Goal: Information Seeking & Learning: Learn about a topic

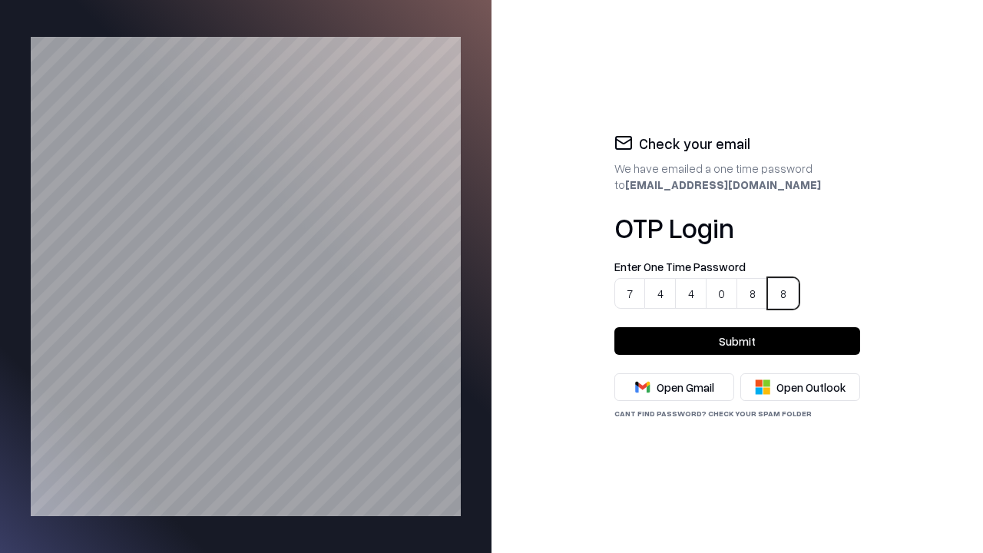
type input "******"
click at [737, 341] on button "Submit" at bounding box center [737, 341] width 246 height 28
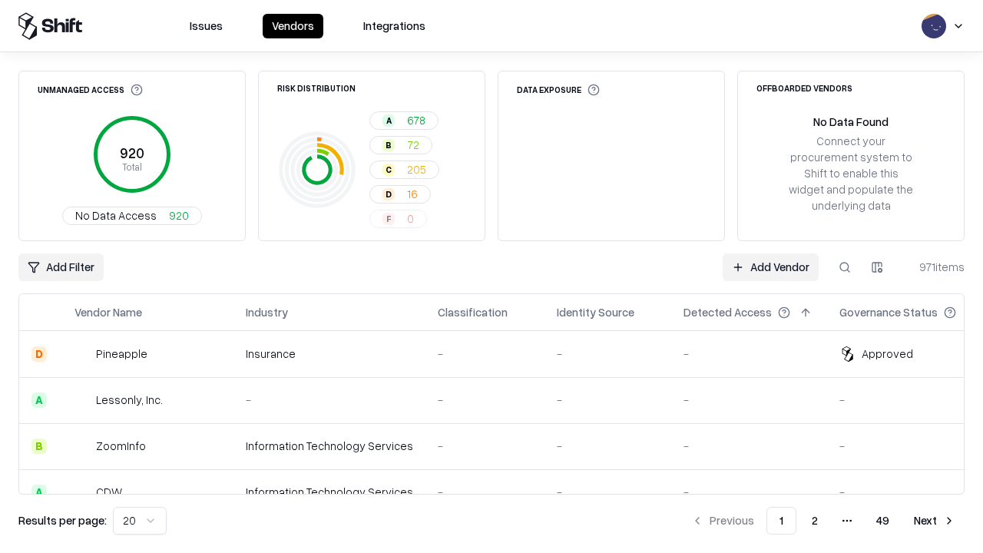
click at [137, 521] on html "Issues Vendors Integrations Unmanaged Access 920 Total No Data Access 920 Risk …" at bounding box center [491, 276] width 983 height 553
click at [935, 521] on button "Next" at bounding box center [935, 521] width 60 height 28
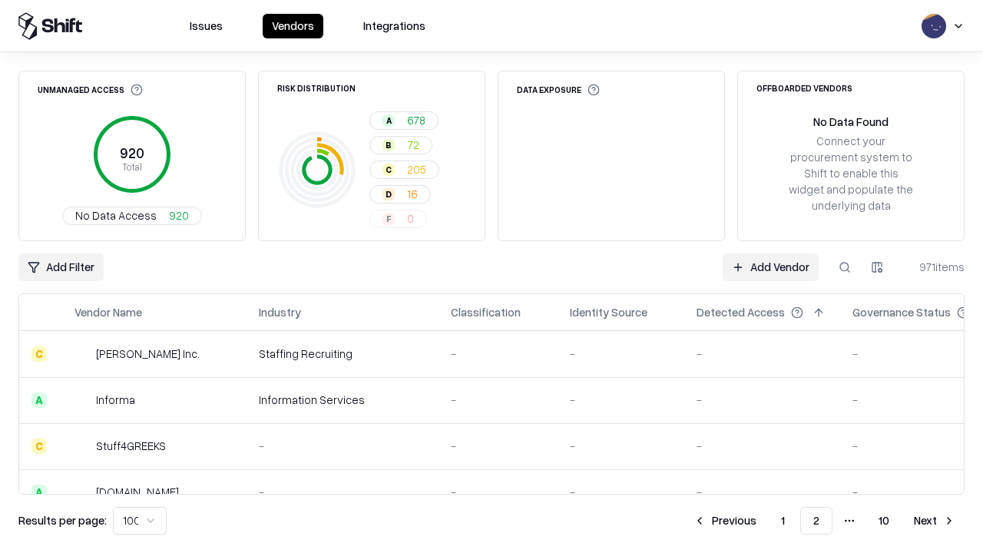
click at [935, 521] on button "Next" at bounding box center [935, 521] width 60 height 28
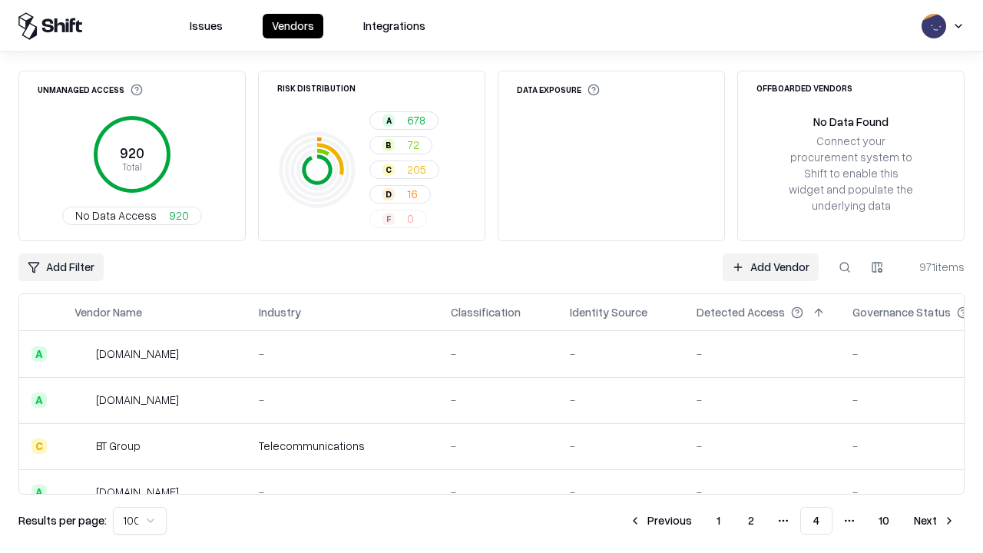
click at [935, 521] on button "Next" at bounding box center [935, 521] width 60 height 28
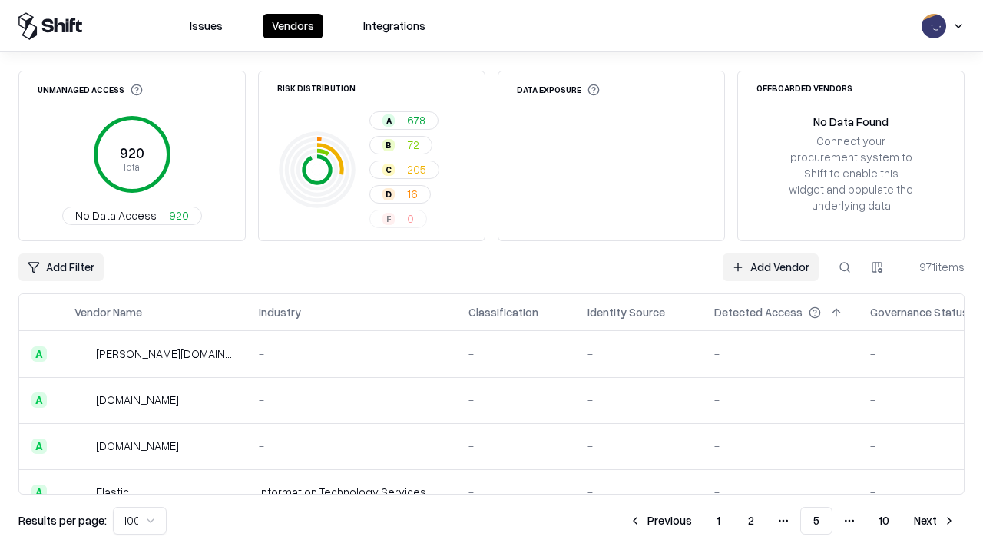
click at [935, 521] on button "Next" at bounding box center [935, 521] width 60 height 28
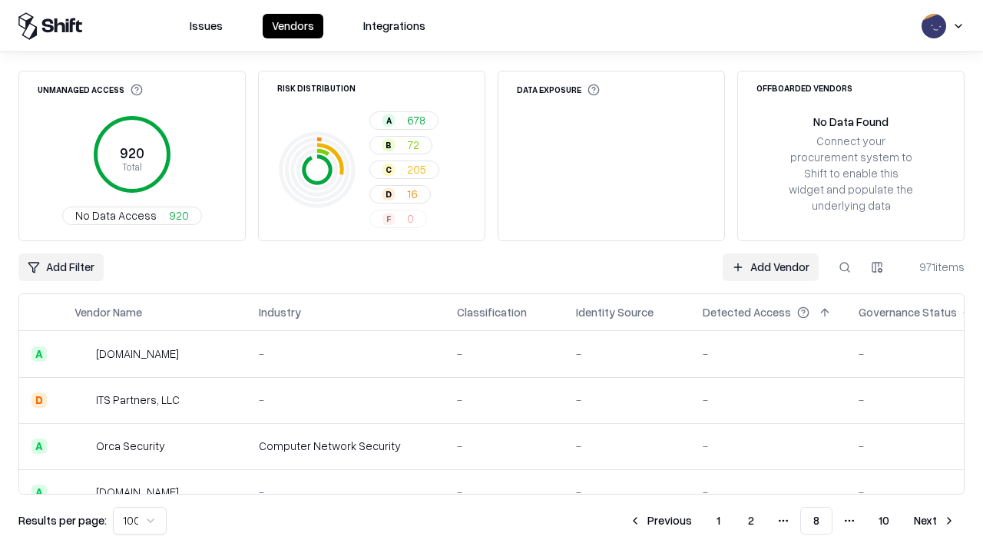
click at [935, 521] on button "Next" at bounding box center [935, 521] width 60 height 28
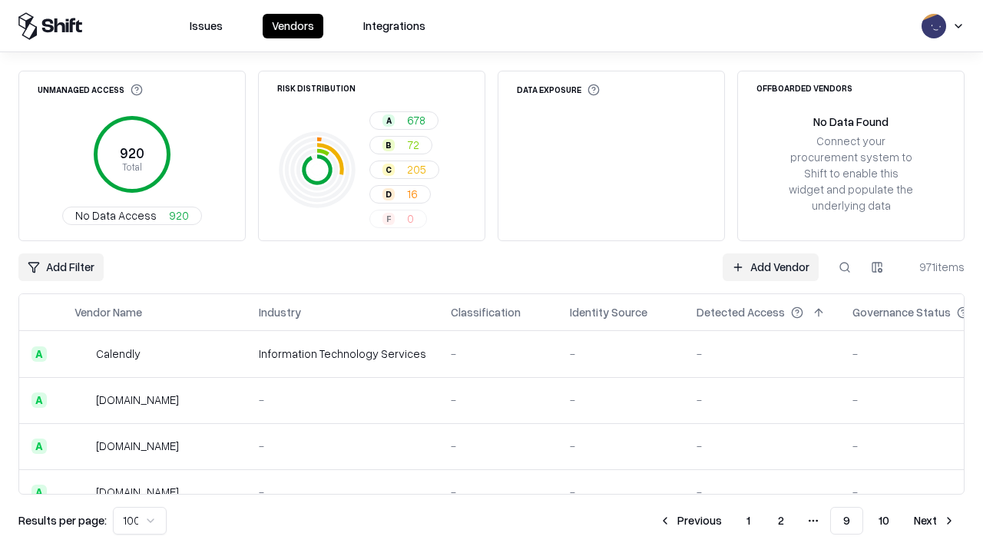
click at [935, 521] on button "Next" at bounding box center [935, 521] width 60 height 28
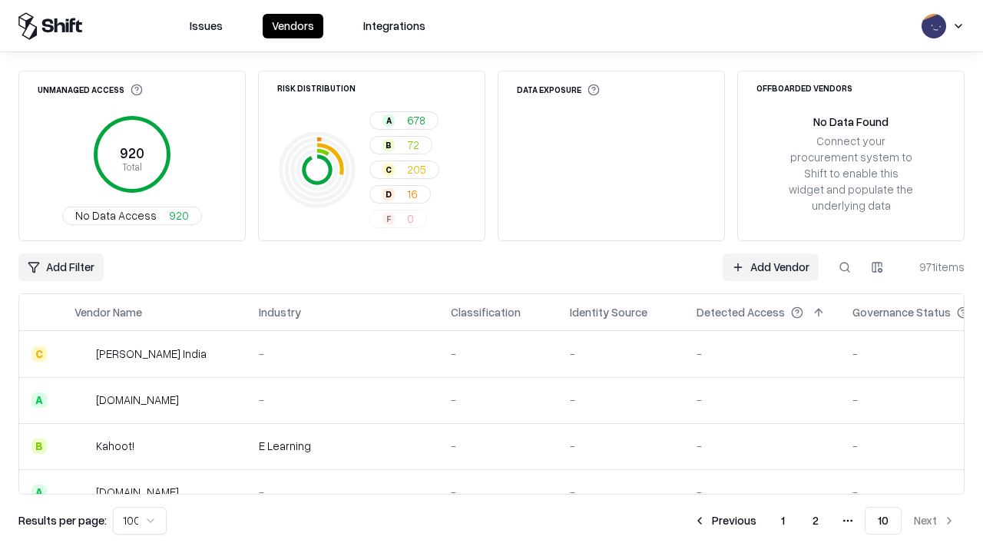
click at [726, 521] on button "Previous" at bounding box center [724, 521] width 81 height 28
click at [692, 521] on button "Previous" at bounding box center [724, 521] width 81 height 28
click at [661, 521] on button "Previous" at bounding box center [660, 521] width 81 height 28
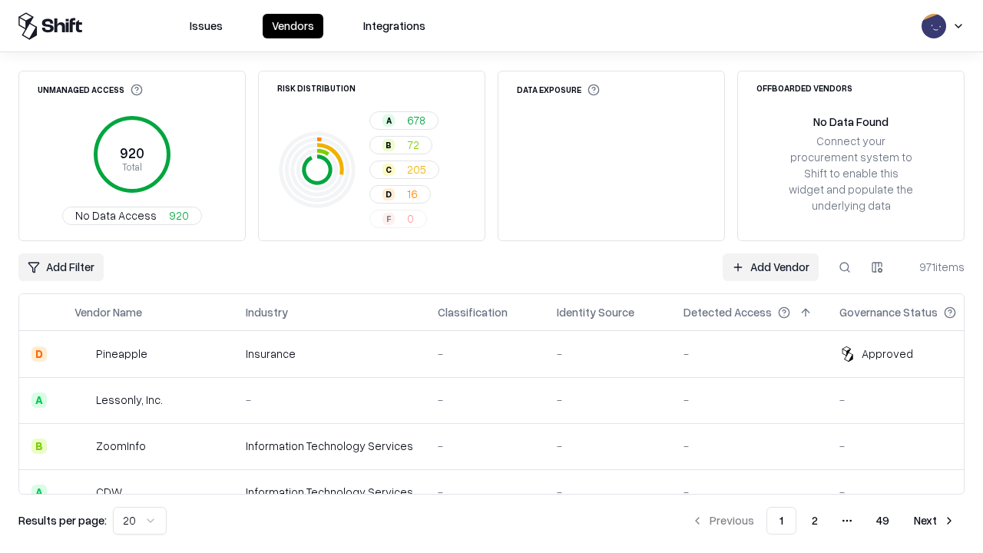
click at [492, 277] on div "Add Filter Add Vendor 971 items" at bounding box center [491, 267] width 946 height 28
click at [60, 267] on html "Issues Vendors Integrations Unmanaged Access 920 Total No Data Access 920 Risk …" at bounding box center [491, 276] width 983 height 553
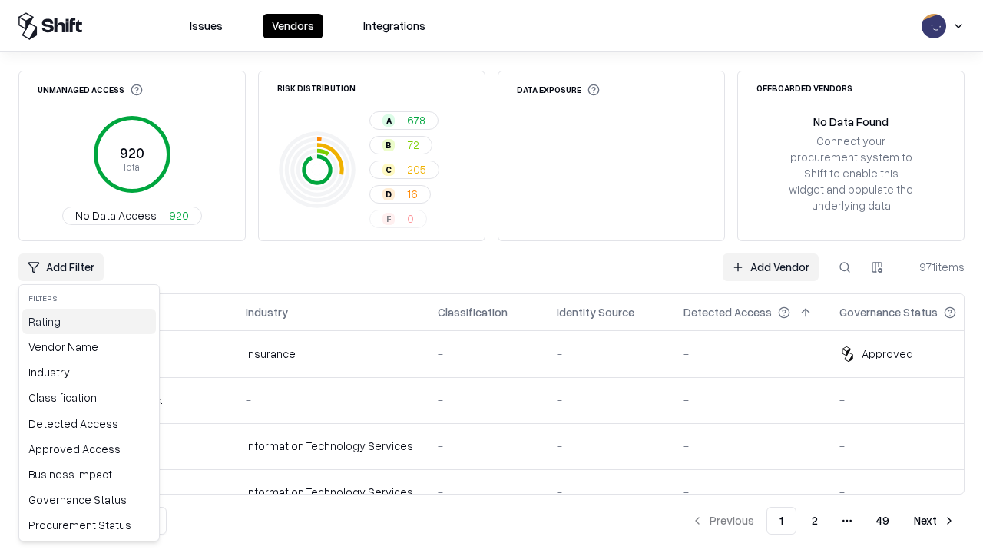
click at [85, 321] on div "Rating" at bounding box center [89, 321] width 134 height 25
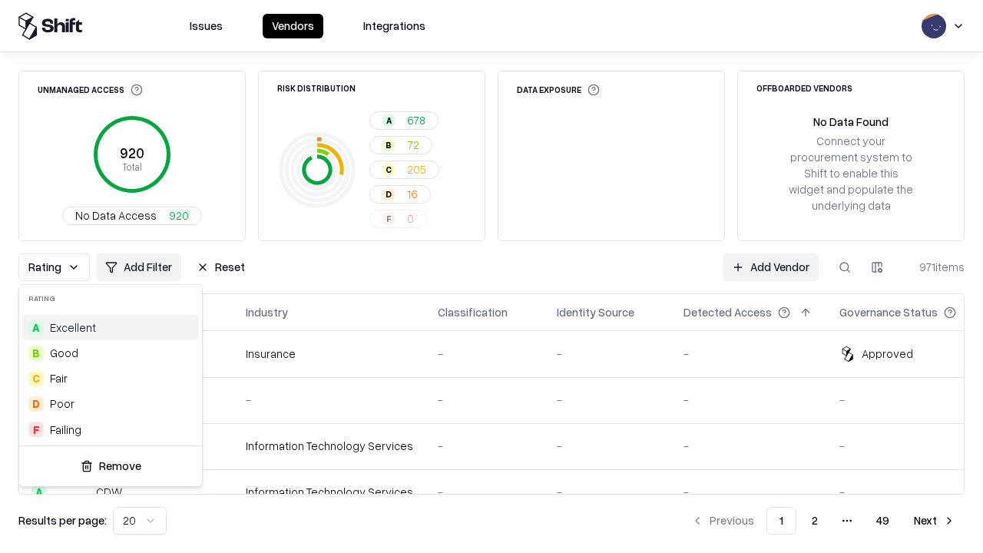
click at [492, 277] on html "Issues Vendors Integrations Unmanaged Access 920 Total No Data Access 920 Risk …" at bounding box center [491, 276] width 983 height 553
click at [217, 267] on button "Reset" at bounding box center [220, 267] width 67 height 28
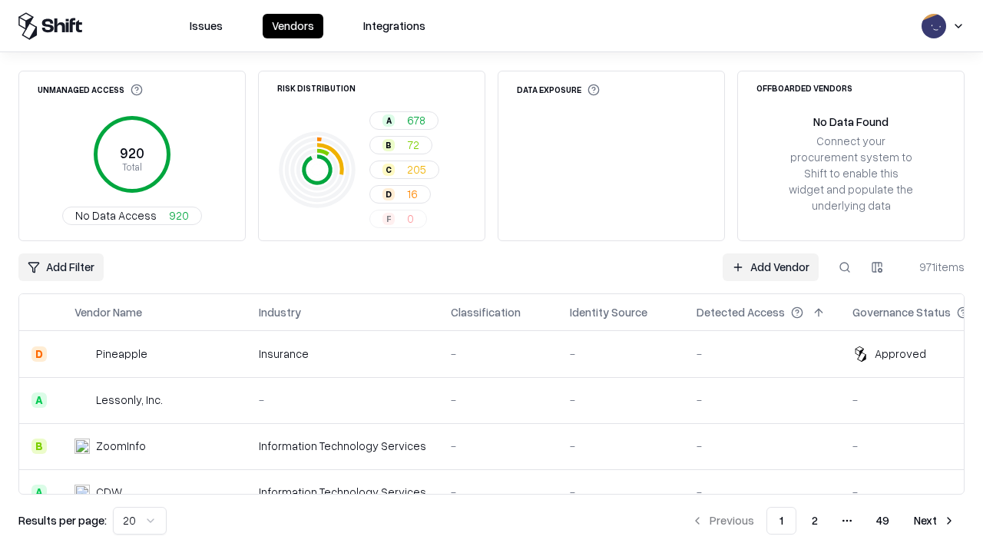
click at [492, 277] on div "Add Filter Add Vendor 971 items" at bounding box center [491, 267] width 946 height 28
click at [60, 267] on html "Issues Vendors Integrations Unmanaged Access 920 Total No Data Access 920 Risk …" at bounding box center [491, 276] width 983 height 553
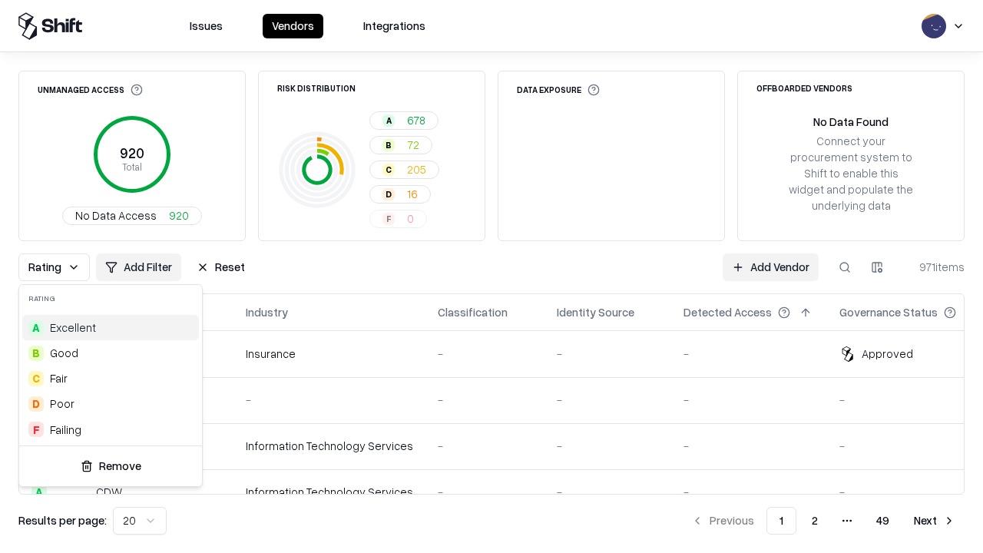
click at [108, 403] on div "D Poor" at bounding box center [110, 403] width 177 height 25
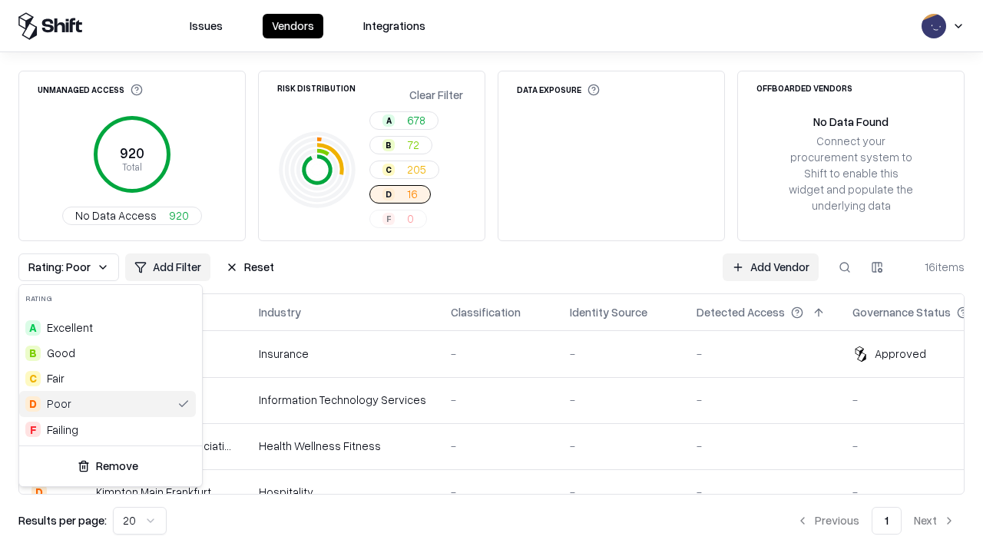
click at [492, 277] on html "Issues Vendors Integrations Unmanaged Access 920 Total No Data Access 920 Risk …" at bounding box center [491, 276] width 983 height 553
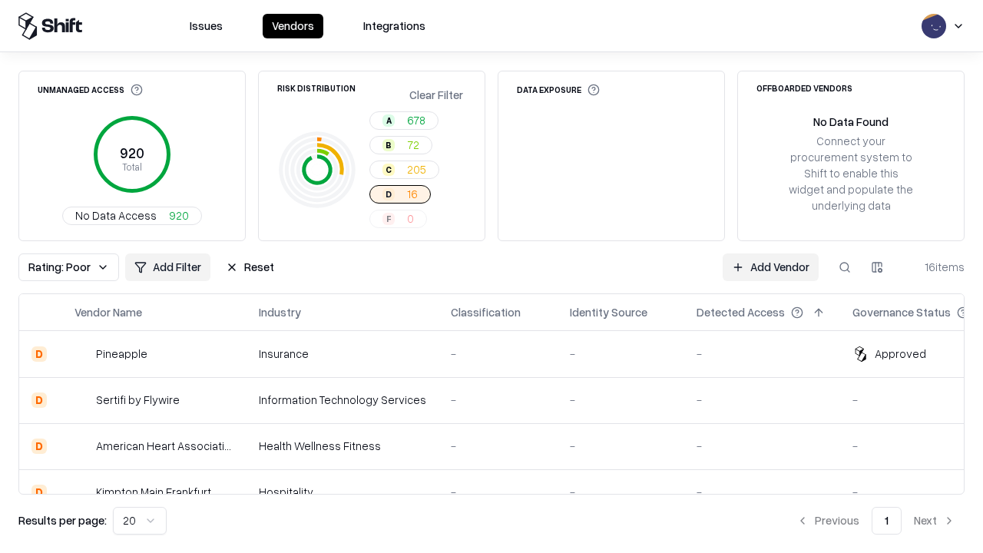
click at [492, 277] on div "Rating: Poor Add Filter Reset Add Vendor 16 items" at bounding box center [491, 267] width 946 height 28
click at [244, 267] on button "Reset" at bounding box center [250, 267] width 67 height 28
click at [492, 277] on div "Add Filter Add Vendor 16 items" at bounding box center [491, 267] width 946 height 28
click at [60, 267] on html "Issues Vendors Integrations Unmanaged Access 920 Total No Data Access 920 Risk …" at bounding box center [491, 276] width 983 height 553
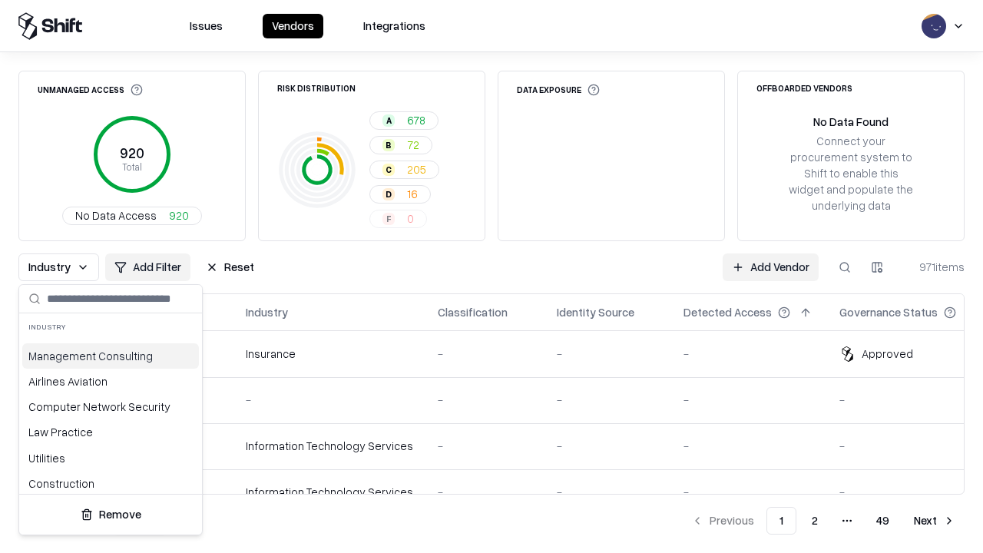
click at [492, 277] on html "Issues Vendors Integrations Unmanaged Access 920 Total No Data Access 920 Risk …" at bounding box center [491, 276] width 983 height 553
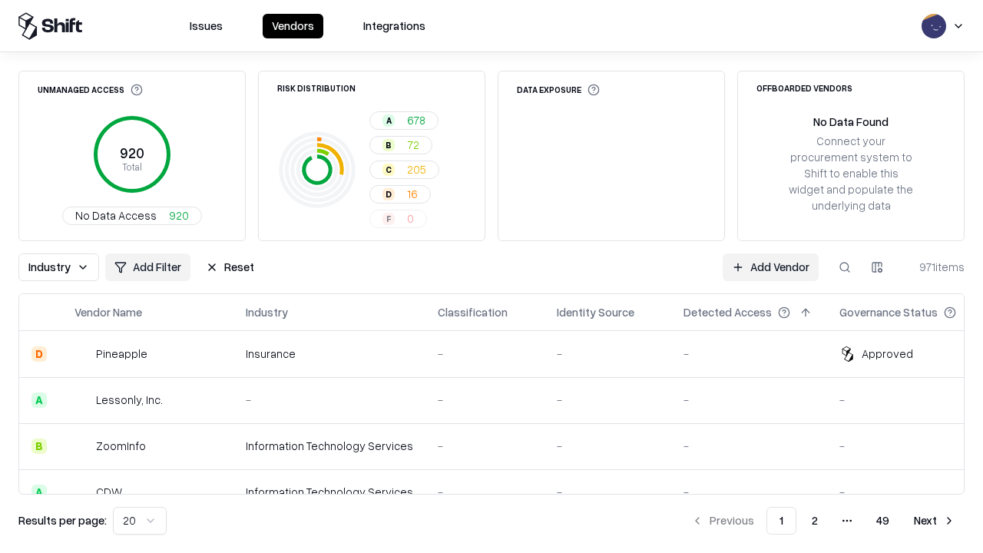
click at [226, 267] on button "Reset" at bounding box center [230, 267] width 67 height 28
click at [492, 277] on div "Industry Add Filter Reset Add Vendor 971 items" at bounding box center [491, 267] width 946 height 28
click at [877, 267] on html "Issues Vendors Integrations Unmanaged Access 920 Total No Data Access 920 Risk …" at bounding box center [491, 276] width 983 height 553
click at [492, 277] on html "Issues Vendors Integrations Unmanaged Access 920 Total No Data Access 920 Risk …" at bounding box center [491, 276] width 983 height 553
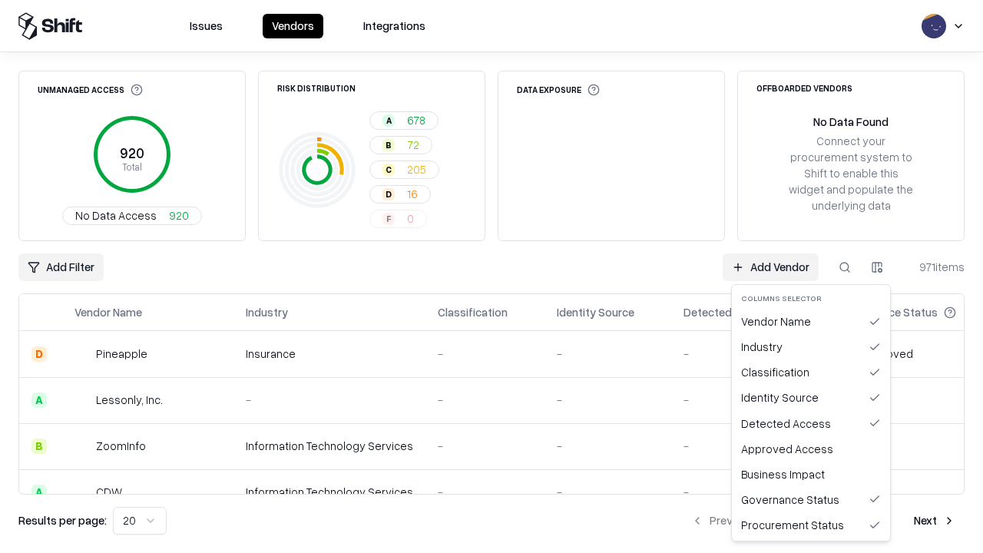
click at [877, 267] on button "button" at bounding box center [877, 267] width 28 height 28
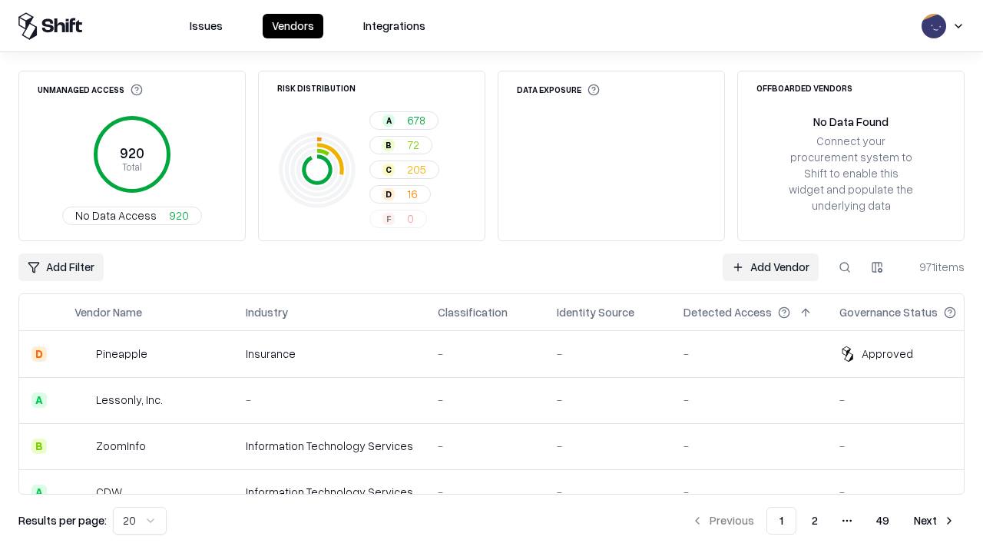
click at [877, 267] on html "Issues Vendors Integrations Unmanaged Access 920 Total No Data Access 920 Risk …" at bounding box center [491, 276] width 983 height 553
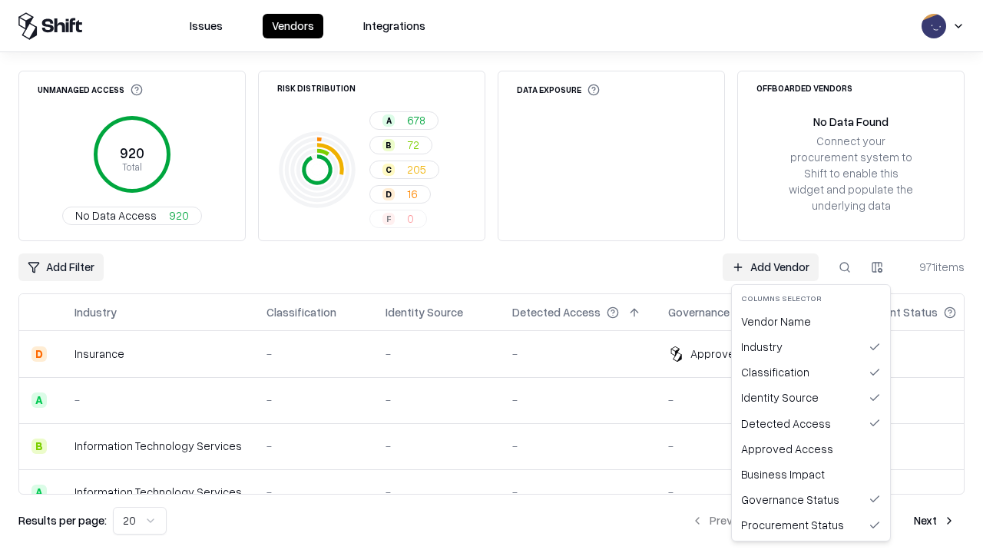
click at [877, 267] on button "button" at bounding box center [877, 267] width 28 height 28
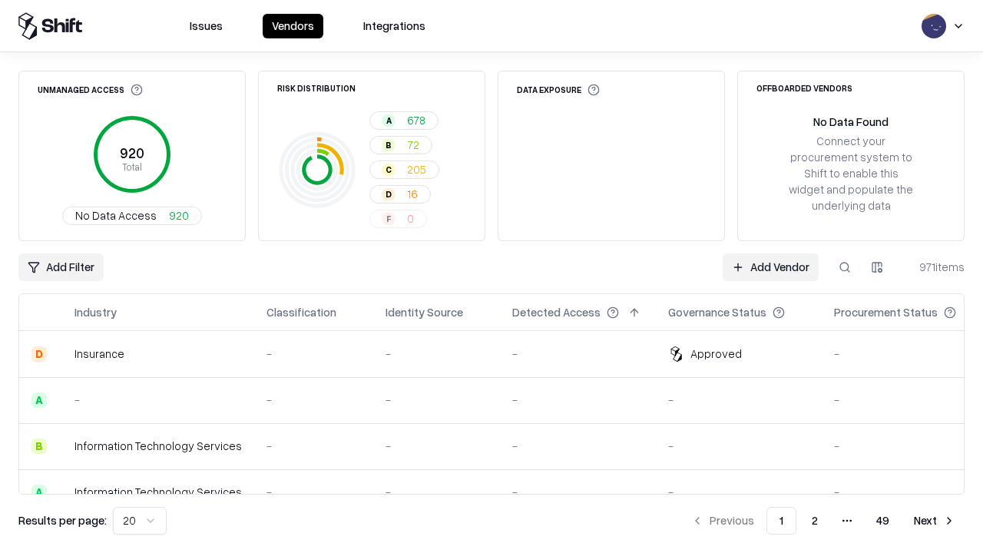
click at [877, 267] on html "Issues Vendors Integrations Unmanaged Access 920 Total No Data Access 920 Risk …" at bounding box center [491, 276] width 983 height 553
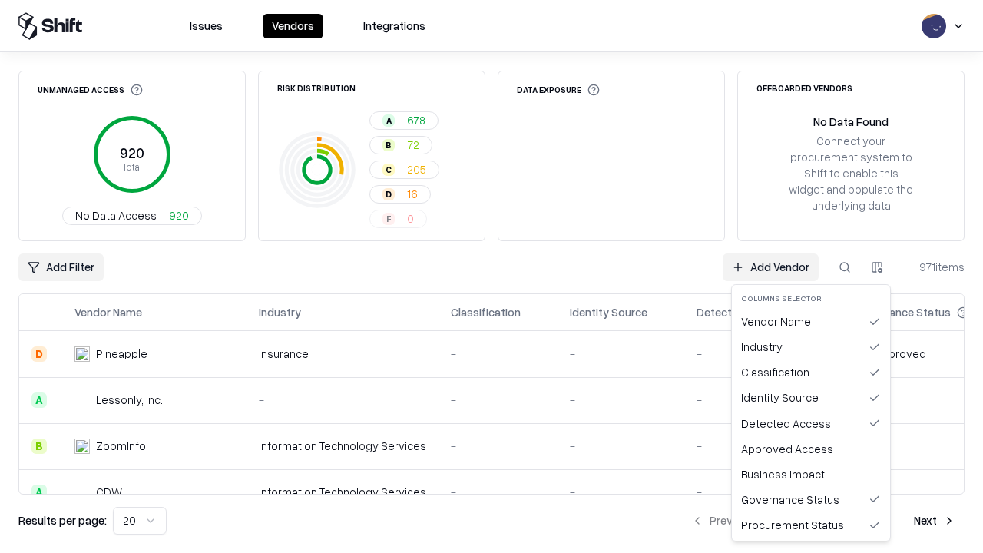
click at [877, 267] on html "Issues Vendors Integrations Unmanaged Access 920 Total No Data Access 920 Risk …" at bounding box center [491, 276] width 983 height 553
click at [811, 346] on div "Industry" at bounding box center [811, 346] width 152 height 25
click at [877, 267] on button "button" at bounding box center [877, 267] width 28 height 28
